Goal: Task Accomplishment & Management: Complete application form

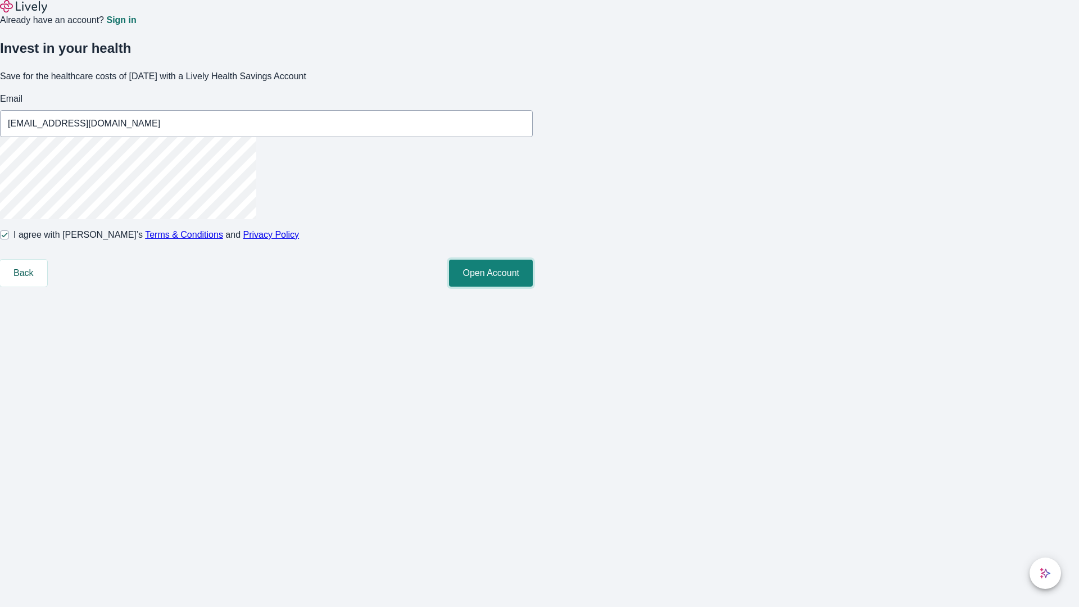
click at [533, 287] on button "Open Account" at bounding box center [491, 273] width 84 height 27
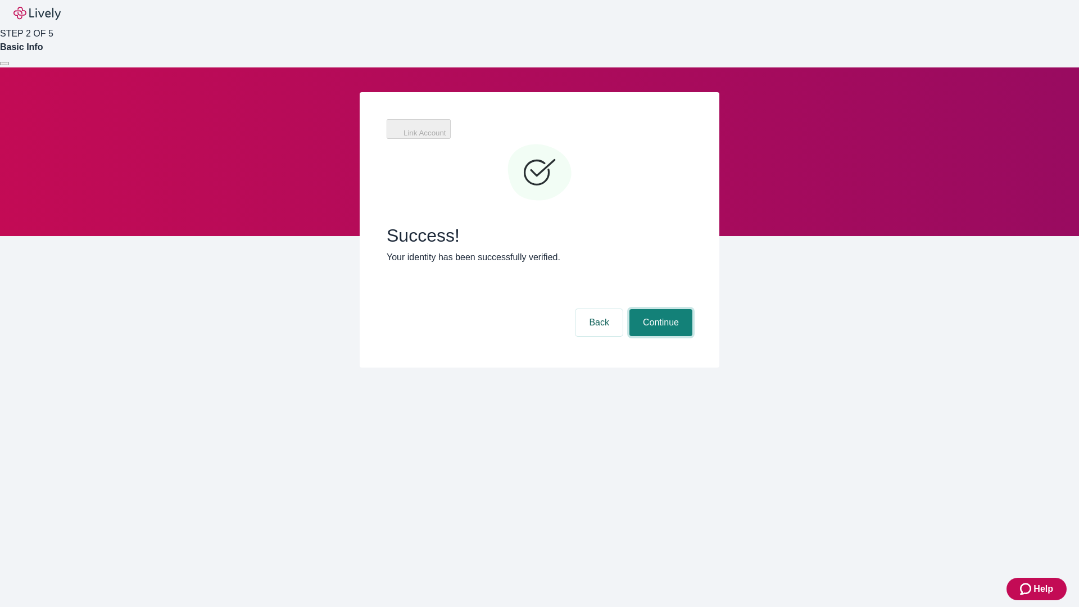
click at [692, 309] on button "Continue" at bounding box center [660, 322] width 63 height 27
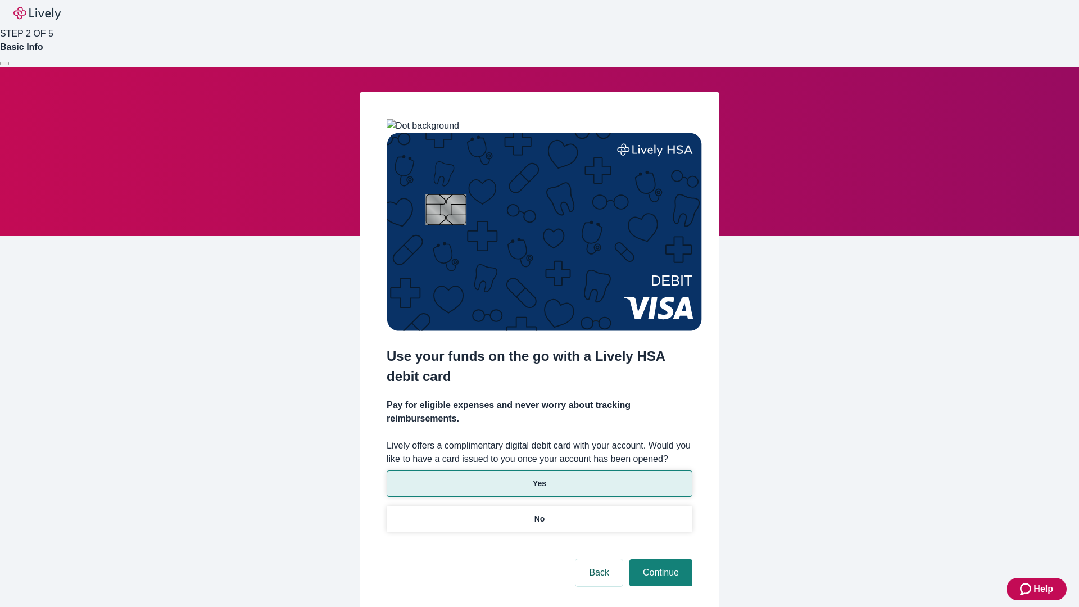
click at [539, 478] on p "Yes" at bounding box center [539, 484] width 13 height 12
click at [659, 559] on button "Continue" at bounding box center [660, 572] width 63 height 27
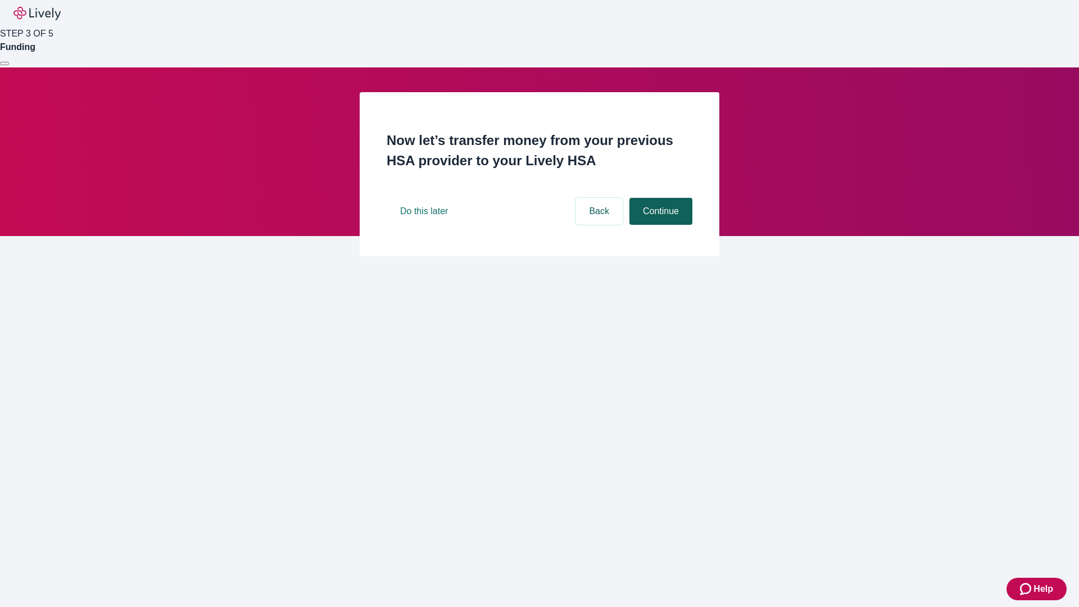
click at [659, 225] on button "Continue" at bounding box center [660, 211] width 63 height 27
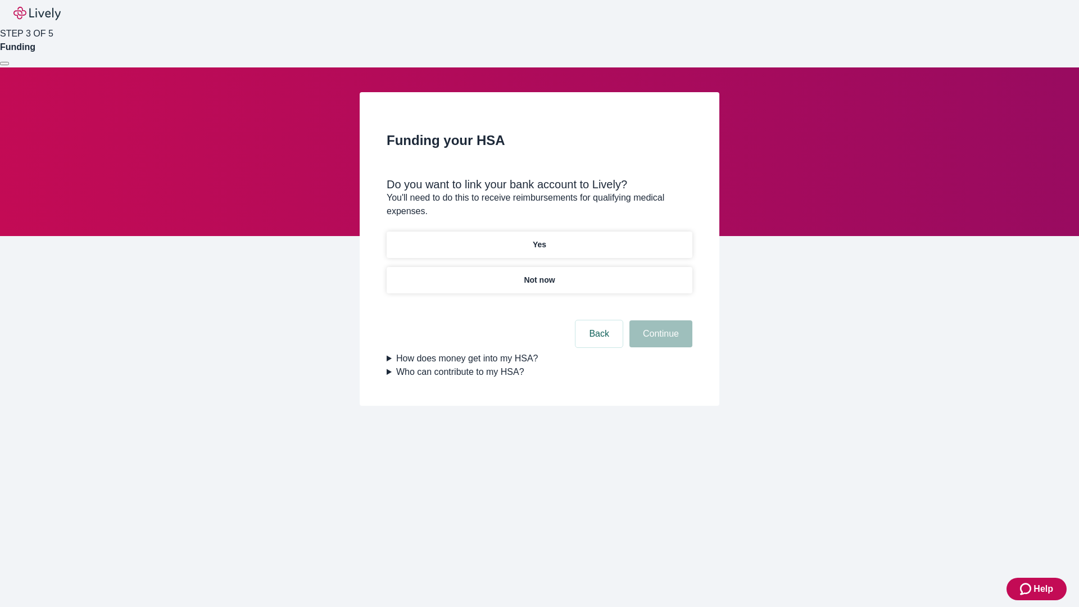
click at [539, 239] on p "Yes" at bounding box center [539, 245] width 13 height 12
click at [659, 320] on button "Continue" at bounding box center [660, 333] width 63 height 27
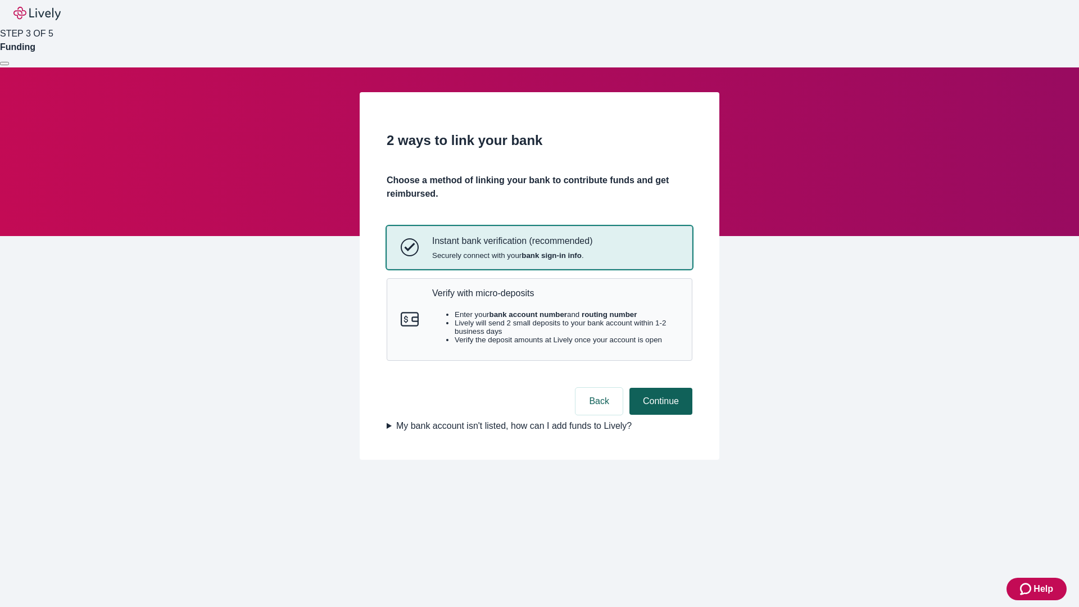
click at [555, 298] on p "Verify with micro-deposits" at bounding box center [555, 293] width 246 height 11
click at [659, 415] on button "Continue" at bounding box center [660, 401] width 63 height 27
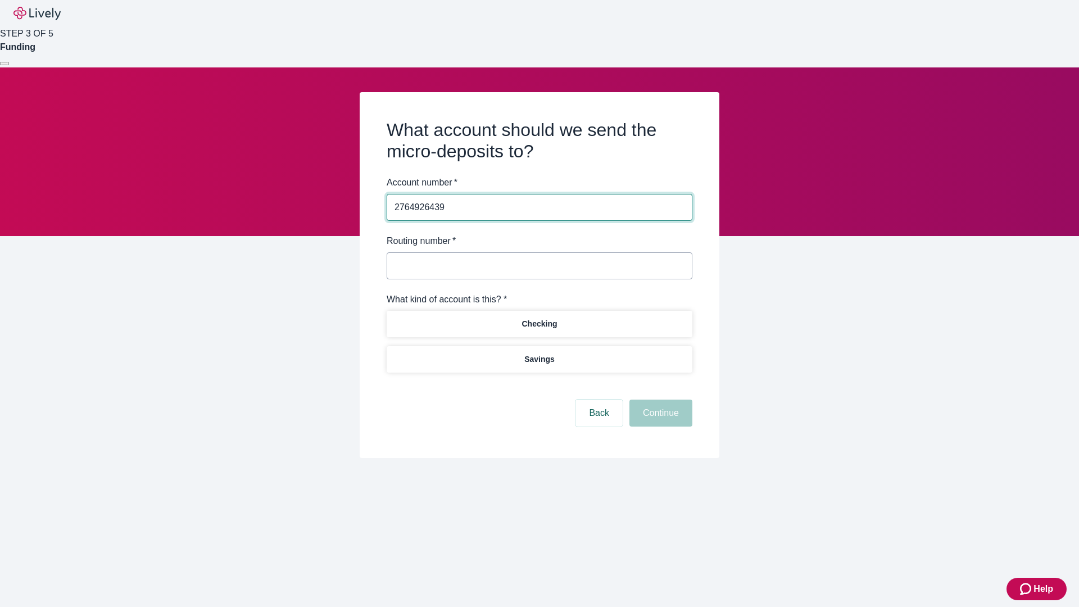
type input "2764926439"
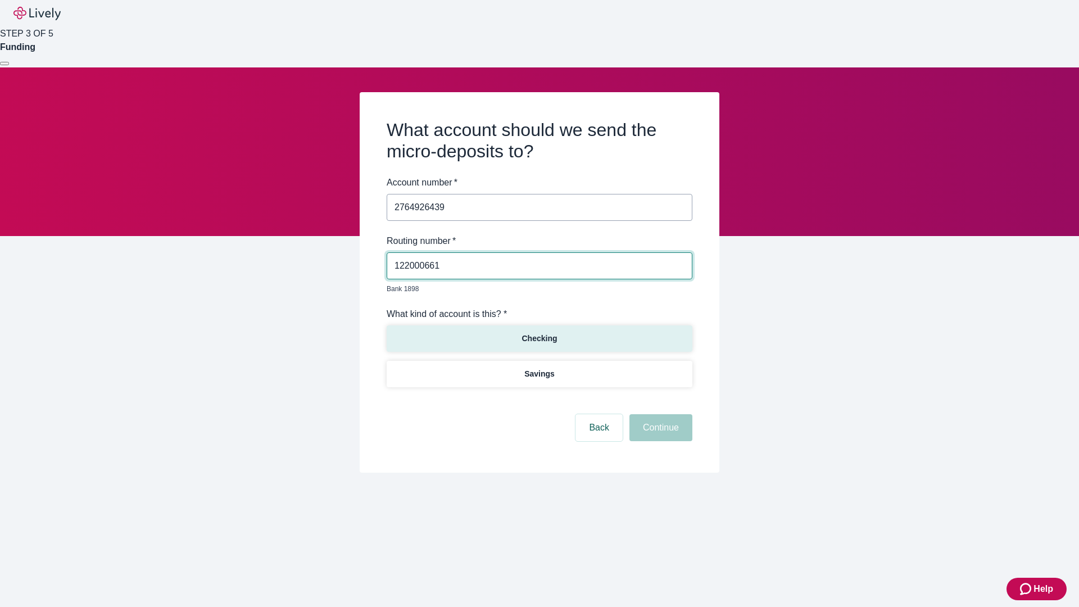
type input "122000661"
click at [539, 333] on p "Checking" at bounding box center [539, 339] width 35 height 12
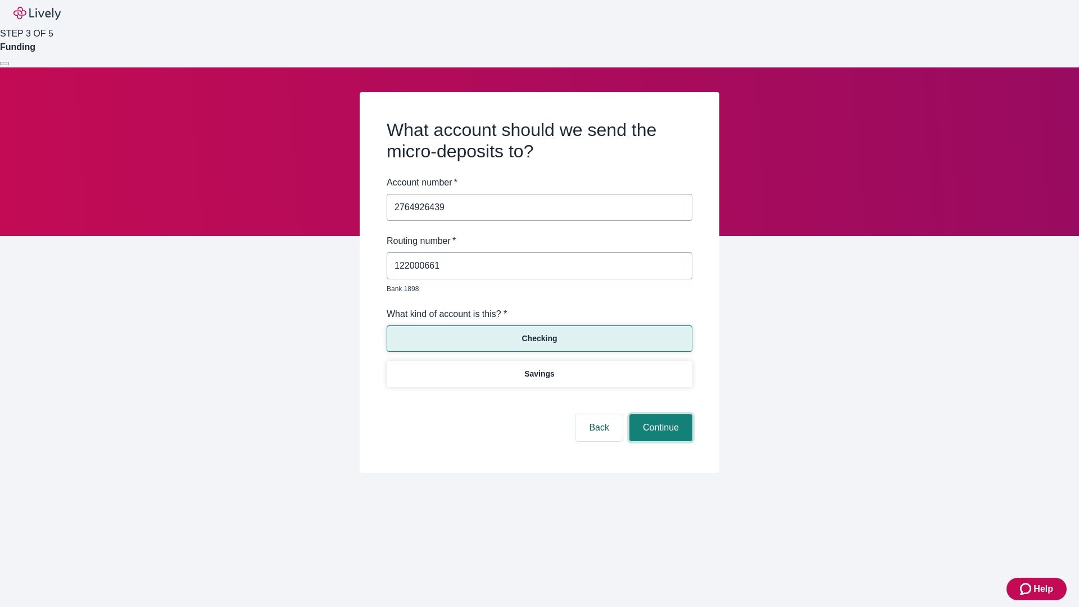
click at [659, 415] on button "Continue" at bounding box center [660, 427] width 63 height 27
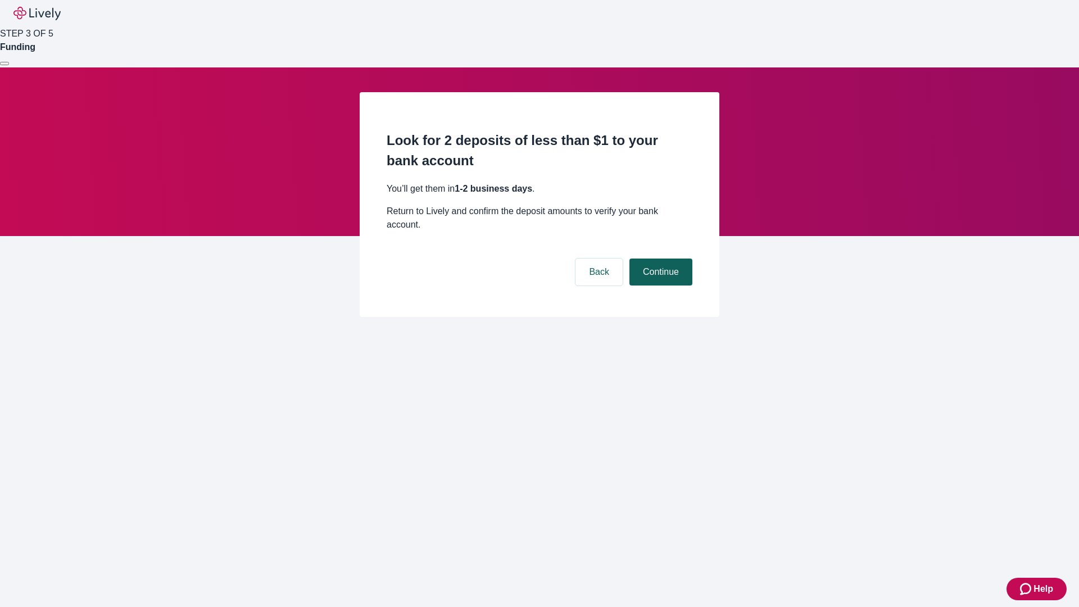
click at [659, 259] on button "Continue" at bounding box center [660, 272] width 63 height 27
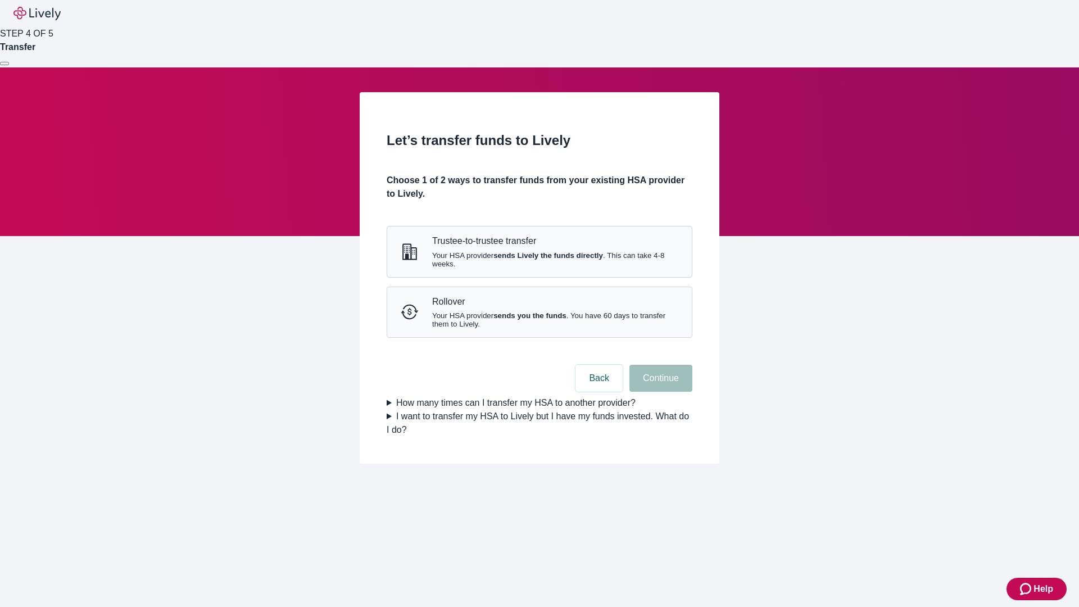
click at [539, 320] on strong "sends you the funds" at bounding box center [529, 315] width 73 height 8
click at [659, 392] on button "Continue" at bounding box center [660, 378] width 63 height 27
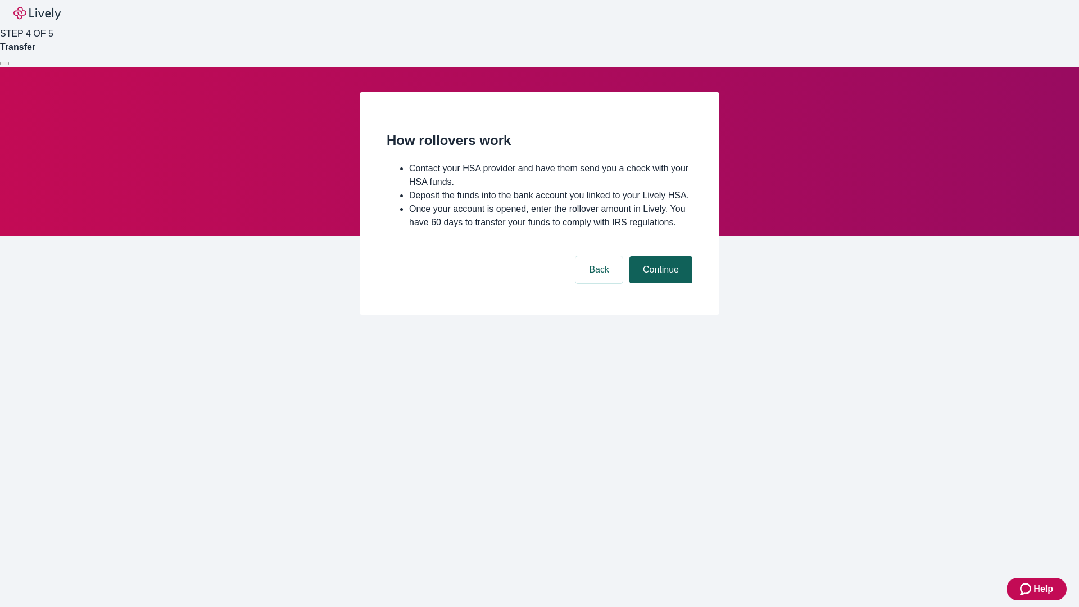
click at [659, 283] on button "Continue" at bounding box center [660, 269] width 63 height 27
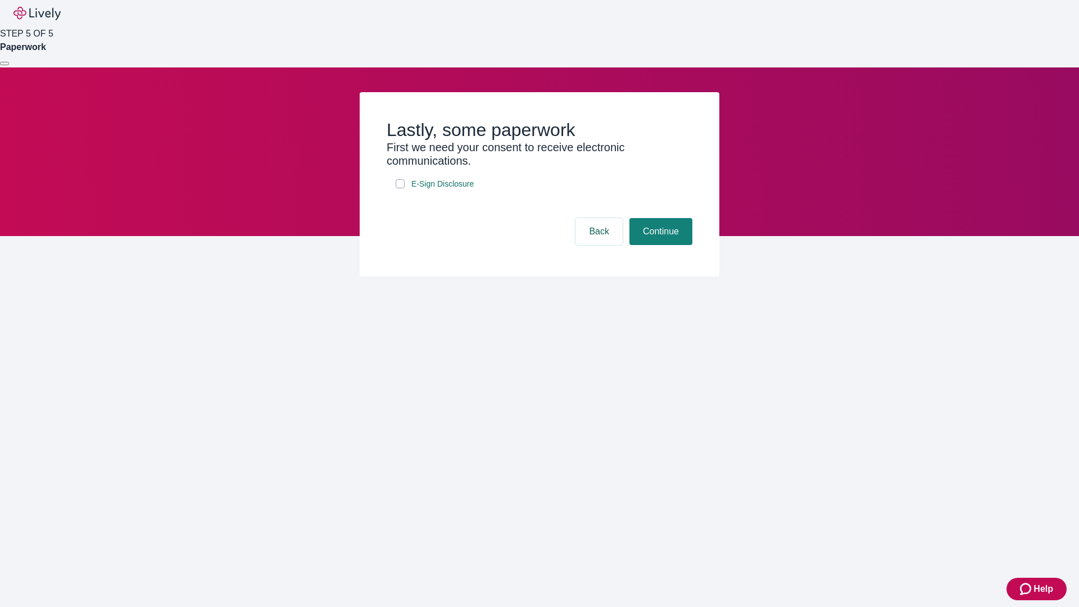
click at [400, 188] on input "E-Sign Disclosure" at bounding box center [400, 183] width 9 height 9
checkbox input "true"
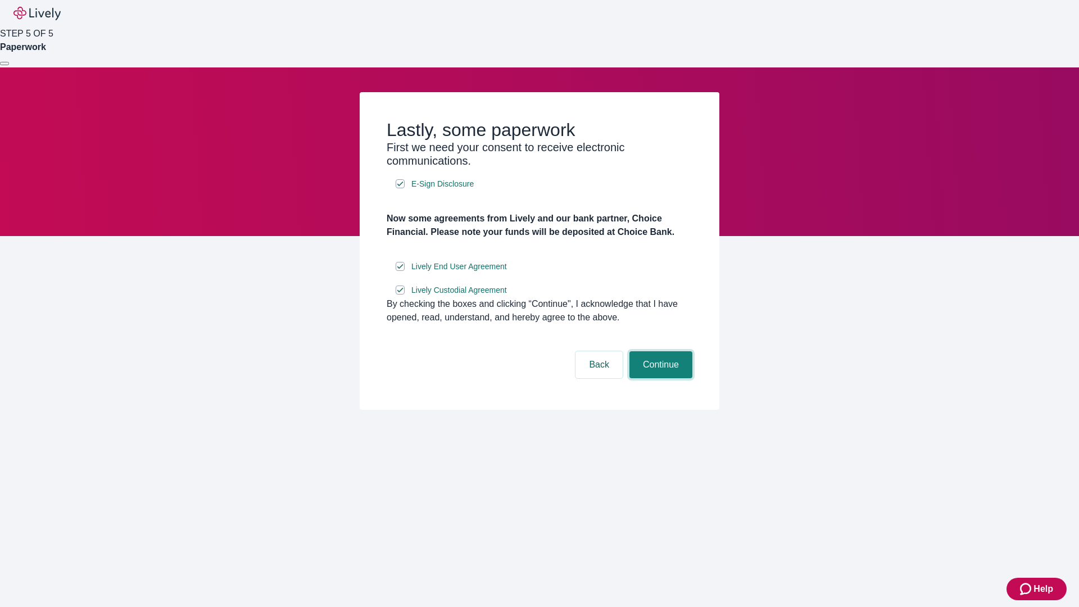
click at [659, 378] on button "Continue" at bounding box center [660, 364] width 63 height 27
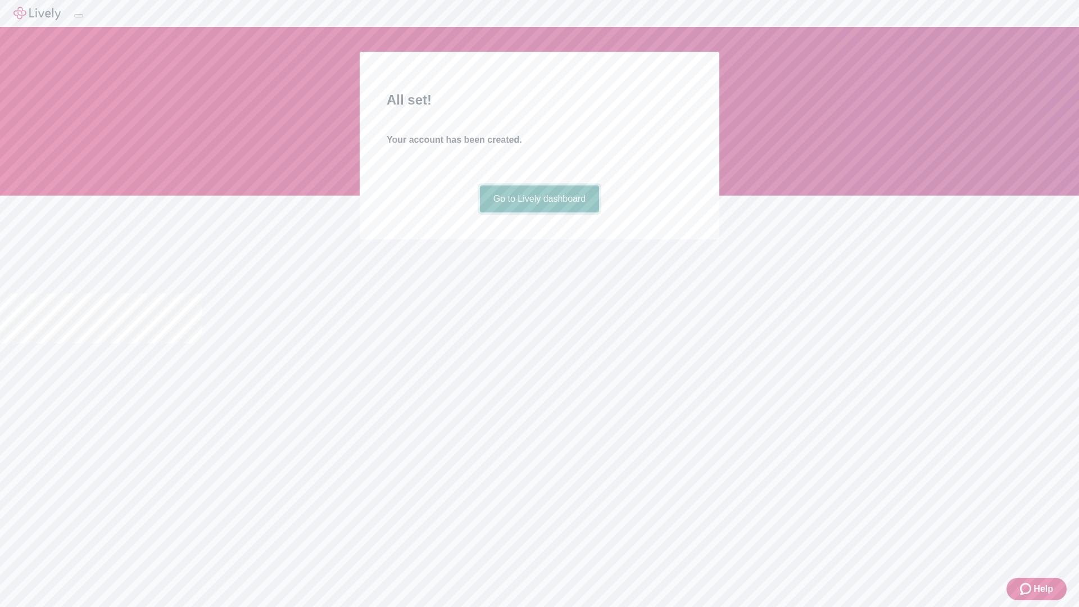
click at [539, 212] on link "Go to Lively dashboard" at bounding box center [540, 198] width 120 height 27
